Goal: Check status

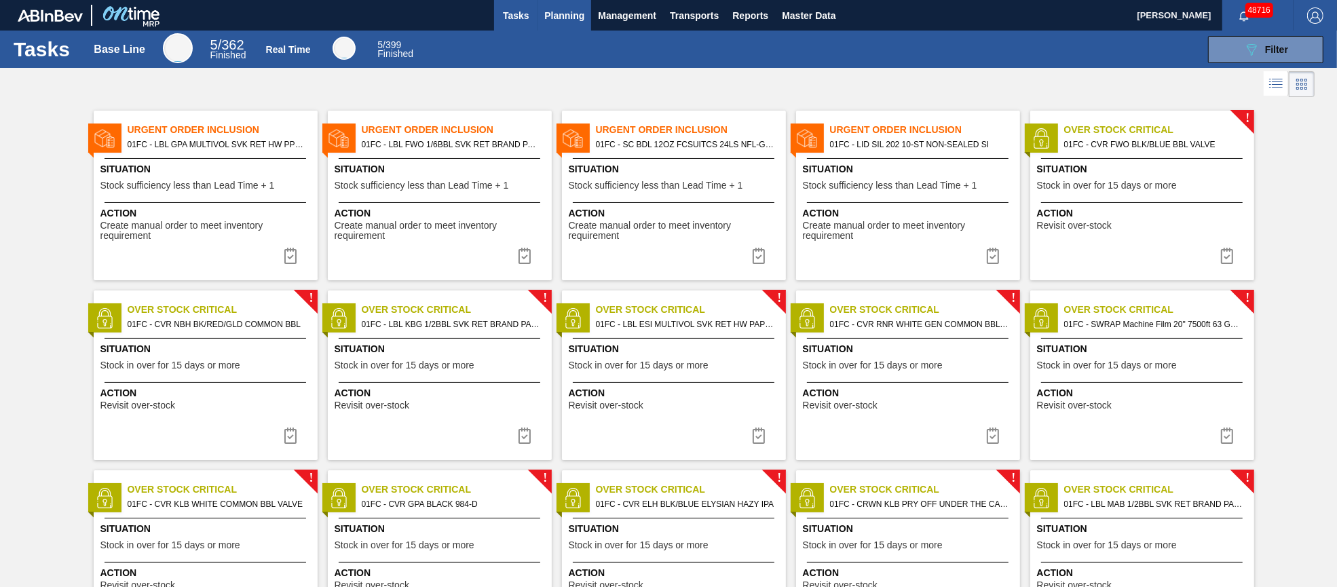
click at [560, 17] on span "Planning" at bounding box center [564, 15] width 40 height 16
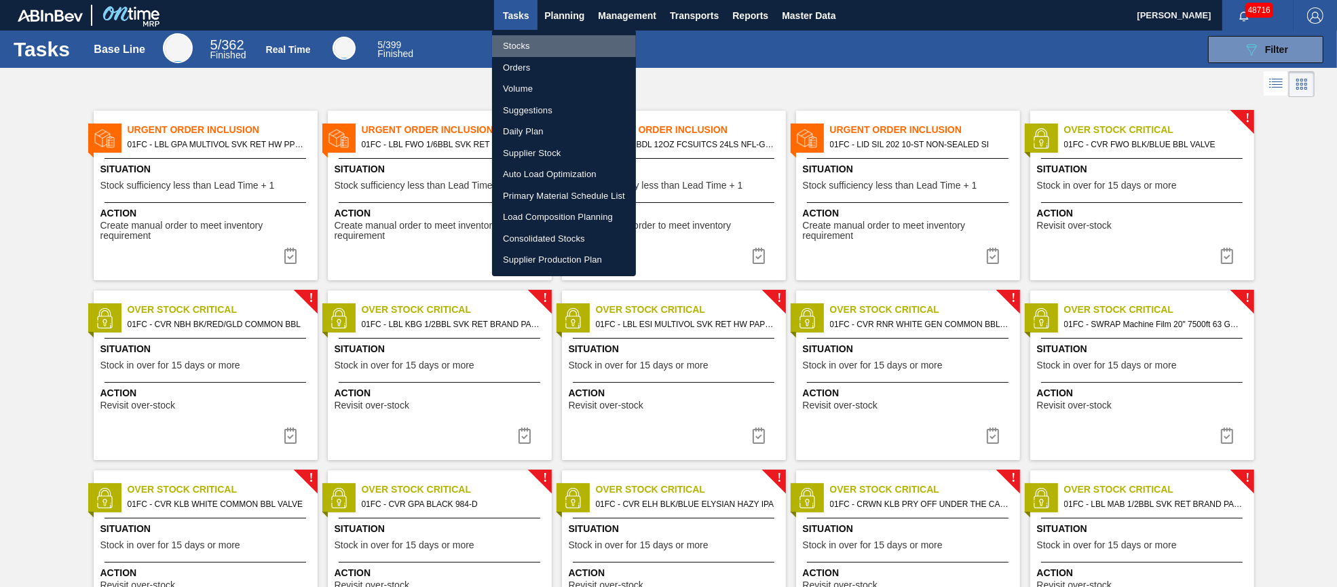
click at [521, 45] on li "Stocks" at bounding box center [564, 46] width 144 height 22
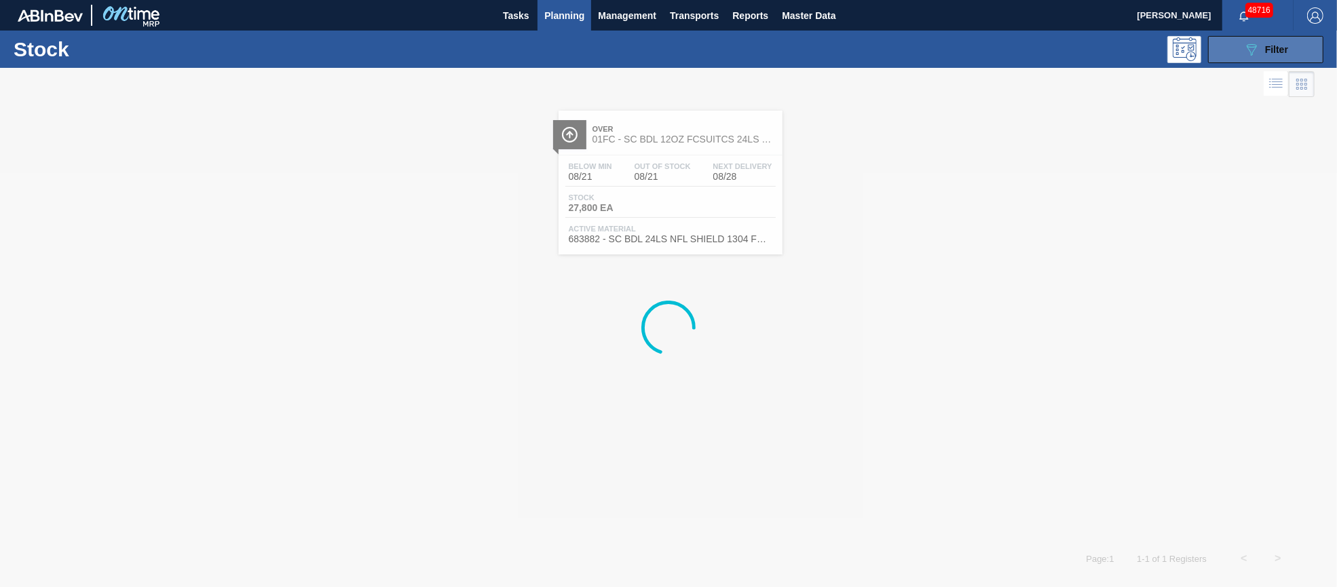
click at [1284, 52] on span "Filter" at bounding box center [1276, 49] width 23 height 11
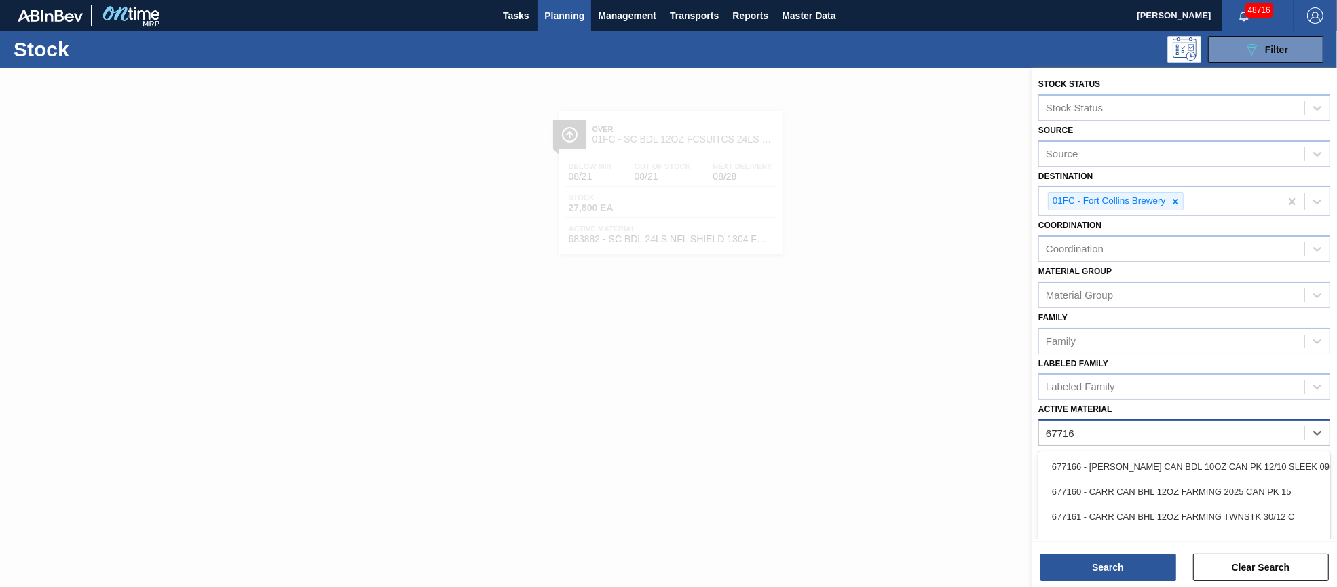
type Material "677161"
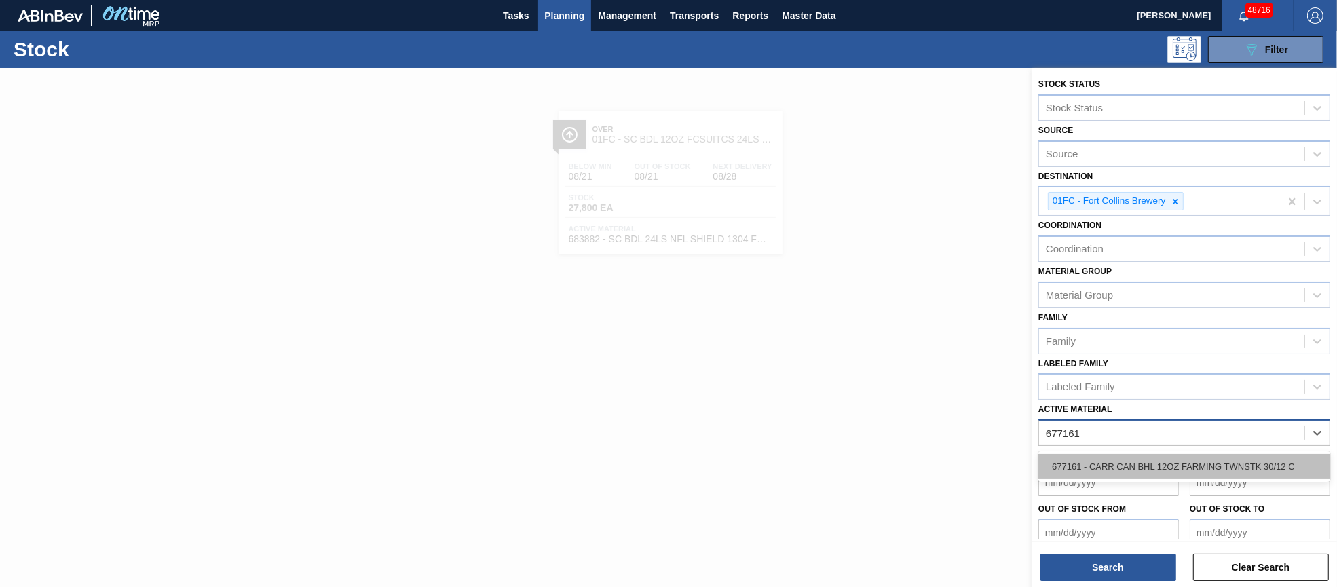
click at [1291, 455] on div "677161 - CARR CAN BHL 12OZ FARMING TWNSTK 30/12 C" at bounding box center [1184, 466] width 292 height 25
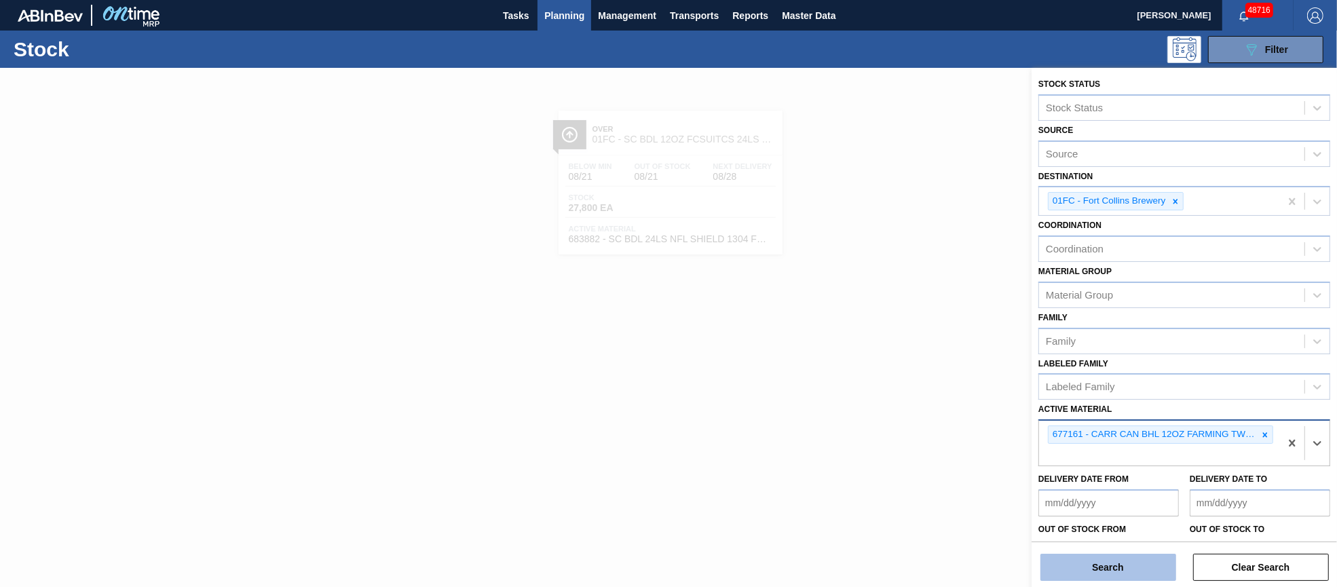
click at [1098, 557] on button "Search" at bounding box center [1108, 567] width 136 height 27
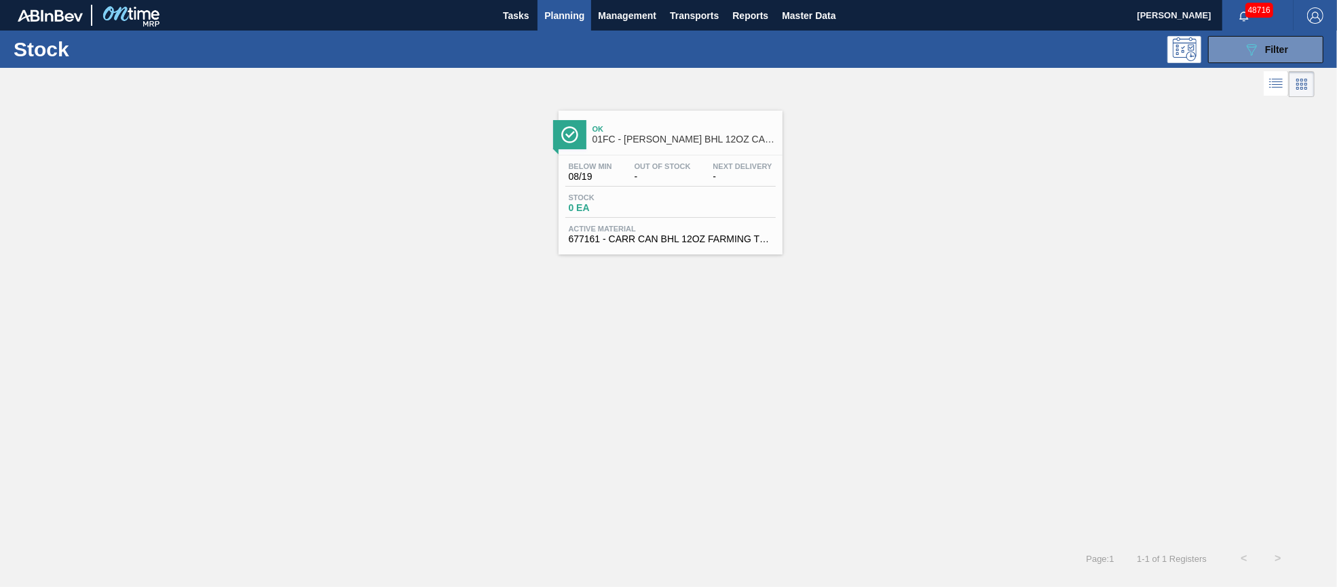
click at [709, 166] on div "Below Min 08/19 Out Of Stock - Next Delivery -" at bounding box center [670, 174] width 210 height 24
